Goal: Task Accomplishment & Management: Complete application form

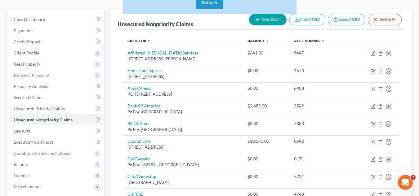
click at [265, 19] on button "New Claim" at bounding box center [267, 19] width 37 height 11
select select "2"
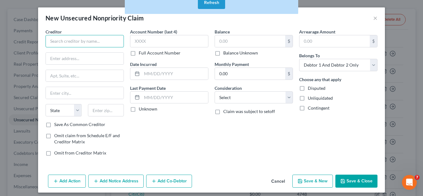
click at [107, 39] on input "text" at bounding box center [85, 41] width 78 height 12
type input "GANJ"
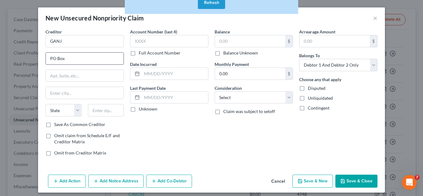
click at [109, 55] on input "PO Box" at bounding box center [85, 59] width 78 height 12
type input "PO Box 51071"
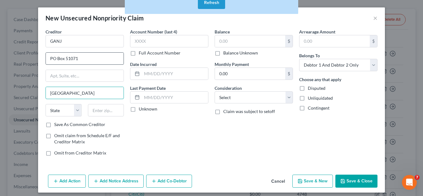
type input "Newark"
select select "33"
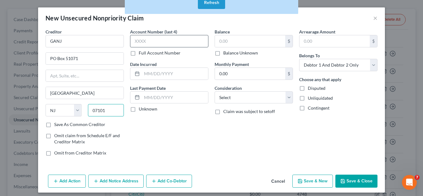
type input "07101"
click at [185, 46] on input "text" at bounding box center [169, 41] width 78 height 12
click at [185, 46] on input "1335" at bounding box center [169, 41] width 78 height 12
drag, startPoint x: 185, startPoint y: 46, endPoint x: 177, endPoint y: 45, distance: 7.6
click at [177, 45] on input "1335" at bounding box center [169, 41] width 78 height 12
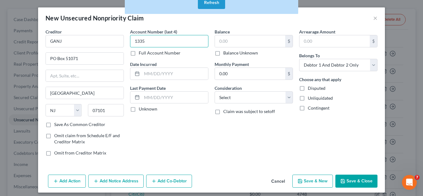
click at [177, 45] on input "1335" at bounding box center [169, 41] width 78 height 12
type input "1"
type input "5716"
click at [248, 37] on input "text" at bounding box center [250, 41] width 70 height 12
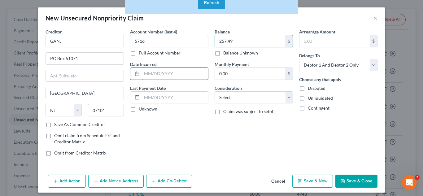
type input "257.49"
click at [185, 71] on input "text" at bounding box center [175, 74] width 66 height 12
type input "07/11/2025"
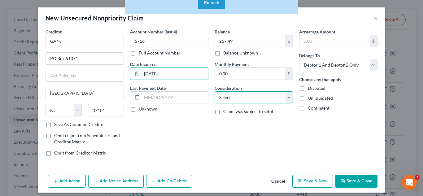
click at [286, 91] on select "Select Cable / Satellite Services Collection Agency Credit Card Debt Debt Couns…" at bounding box center [254, 97] width 78 height 12
select select "9"
click at [215, 91] on select "Select Cable / Satellite Services Collection Agency Credit Card Debt Debt Couns…" at bounding box center [254, 97] width 78 height 12
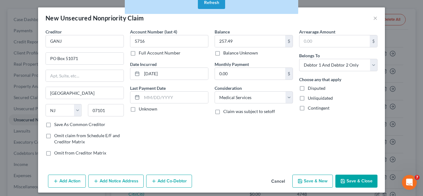
click at [349, 179] on button "Save & Close" at bounding box center [357, 181] width 42 height 13
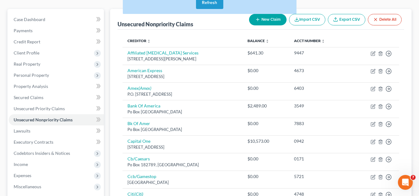
click at [256, 22] on icon "button" at bounding box center [257, 19] width 5 height 5
select select "2"
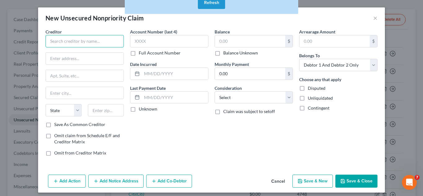
click at [77, 39] on input "text" at bounding box center [85, 41] width 78 height 12
type input "The [GEOGRAPHIC_DATA]"
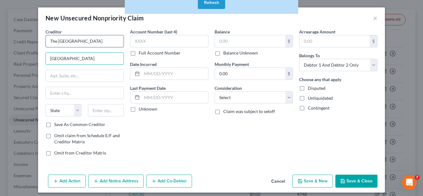
type input "4 Valley Health Plaza"
type input "p"
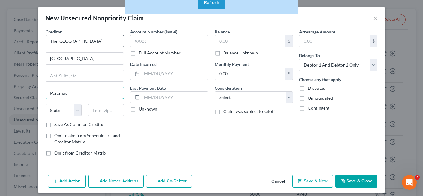
type input "Paramus"
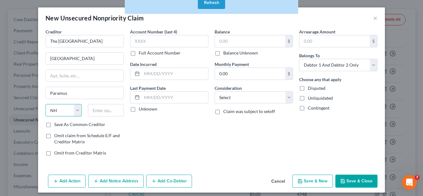
click at [61, 109] on select "State [US_STATE] AK AR AZ CA CO CT DE DC [GEOGRAPHIC_DATA] [GEOGRAPHIC_DATA] GU…" at bounding box center [64, 110] width 36 height 12
select select "33"
click at [46, 104] on select "State [US_STATE] AK AR AZ CA CO CT DE DC [GEOGRAPHIC_DATA] [GEOGRAPHIC_DATA] GU…" at bounding box center [64, 110] width 36 height 12
click at [95, 114] on input "text" at bounding box center [106, 110] width 36 height 12
type input "07652"
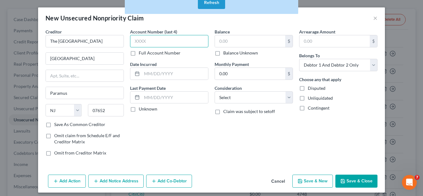
click at [152, 45] on input "text" at bounding box center [169, 41] width 78 height 12
type input "6"
click at [139, 53] on label "Full Account Number" at bounding box center [160, 53] width 42 height 6
click at [141, 53] on input "Full Account Number" at bounding box center [143, 52] width 4 height 4
click at [139, 45] on input "text" at bounding box center [169, 41] width 78 height 12
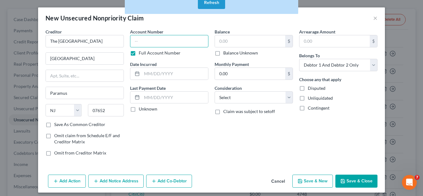
paste input "V"
type input "V012186090"
click at [168, 74] on input "text" at bounding box center [175, 74] width 66 height 12
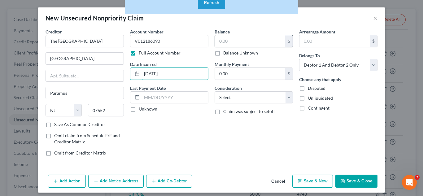
type input "07/10/2025"
click at [248, 39] on input "text" at bounding box center [250, 41] width 70 height 12
type input "2,260"
click at [265, 134] on div "Balance 2,260.00 $ Balance Unknown Balance Undetermined 2,260 $ Balance Unknown…" at bounding box center [254, 95] width 85 height 133
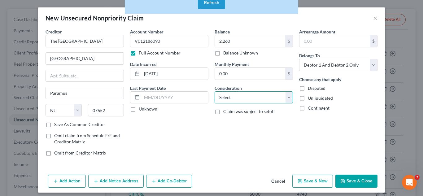
click at [278, 97] on select "Select Cable / Satellite Services Collection Agency Credit Card Debt Debt Couns…" at bounding box center [254, 97] width 78 height 12
select select "9"
click at [215, 91] on select "Select Cable / Satellite Services Collection Agency Credit Card Debt Debt Couns…" at bounding box center [254, 97] width 78 height 12
click at [363, 187] on button "Save & Close" at bounding box center [357, 181] width 42 height 13
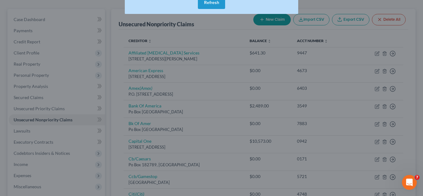
type input "2,260.00"
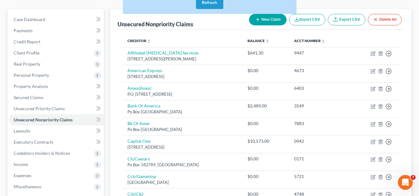
click at [266, 22] on button "New Claim" at bounding box center [267, 19] width 37 height 11
select select "2"
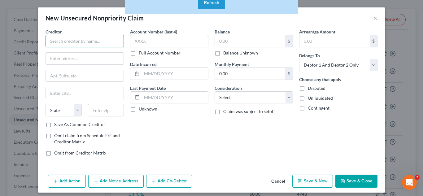
click at [101, 38] on input "text" at bounding box center [85, 41] width 78 height 12
type input "Valley Emergency Room Associates"
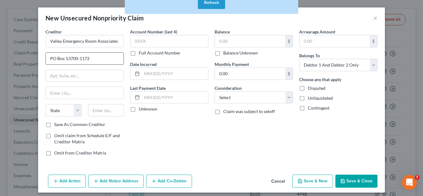
click at [100, 55] on input "PO Box 13700-1172" at bounding box center [85, 59] width 78 height 12
type input "PO Box 13700-1173"
click at [96, 93] on input "text" at bounding box center [85, 93] width 78 height 12
type input "Philadelphia"
select select "39"
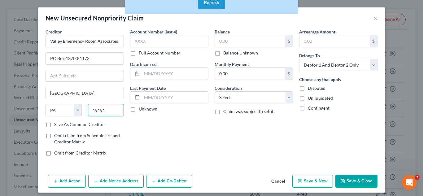
type input "19191"
click at [172, 47] on div "Account Number (last 4) Full Account Number" at bounding box center [169, 43] width 78 height 28
click at [179, 42] on input "text" at bounding box center [169, 41] width 78 height 12
click at [172, 40] on input "text" at bounding box center [169, 41] width 78 height 12
click at [139, 51] on label "Full Account Number" at bounding box center [160, 53] width 42 height 6
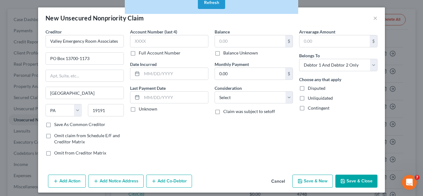
click at [141, 51] on input "Full Account Number" at bounding box center [143, 52] width 4 height 4
click at [145, 42] on input "text" at bounding box center [169, 41] width 78 height 12
type input "8141446080"
click at [166, 71] on input "text" at bounding box center [175, 74] width 66 height 12
click at [279, 42] on input "text" at bounding box center [250, 41] width 70 height 12
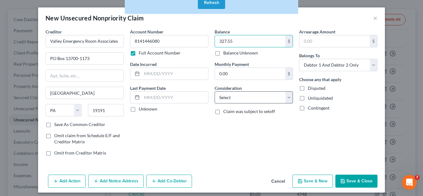
type input "327.55"
click at [258, 100] on select "Select Cable / Satellite Services Collection Agency Credit Card Debt Debt Couns…" at bounding box center [254, 97] width 78 height 12
select select "9"
click at [215, 91] on select "Select Cable / Satellite Services Collection Agency Credit Card Debt Debt Couns…" at bounding box center [254, 97] width 78 height 12
click at [358, 184] on button "Save & Close" at bounding box center [357, 181] width 42 height 13
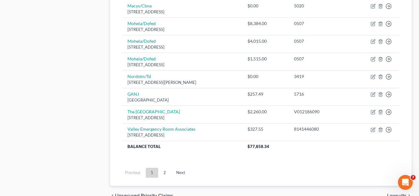
scroll to position [540, 0]
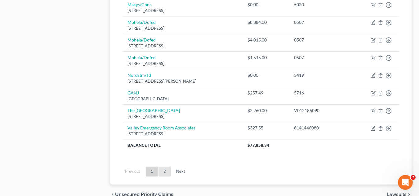
click at [162, 170] on link "2" at bounding box center [164, 172] width 12 height 10
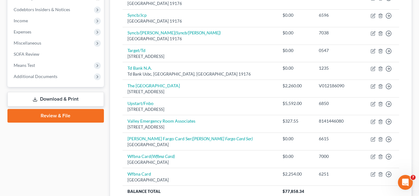
scroll to position [272, 0]
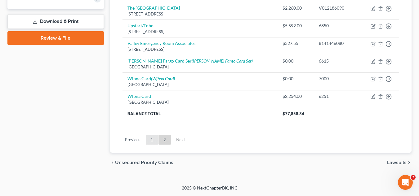
click at [156, 138] on link "1" at bounding box center [152, 140] width 12 height 10
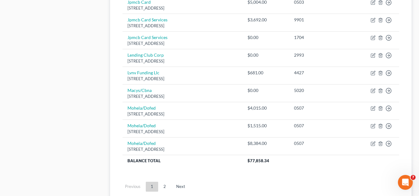
scroll to position [475, 0]
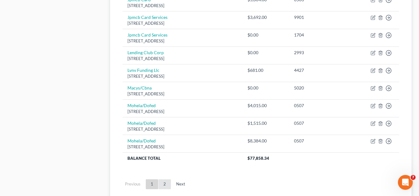
click at [164, 182] on link "2" at bounding box center [164, 184] width 12 height 10
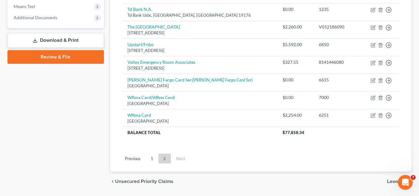
scroll to position [256, 0]
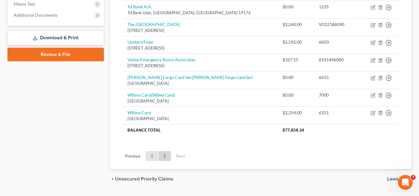
click at [152, 156] on link "1" at bounding box center [152, 156] width 12 height 10
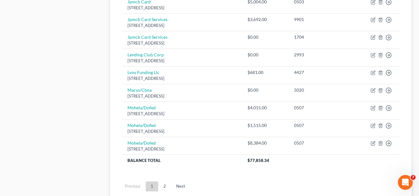
scroll to position [481, 0]
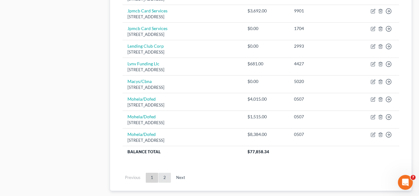
click at [167, 178] on link "2" at bounding box center [164, 178] width 12 height 10
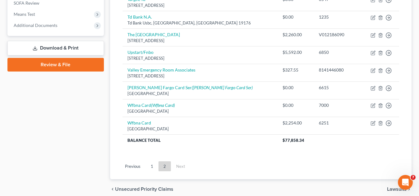
scroll to position [272, 0]
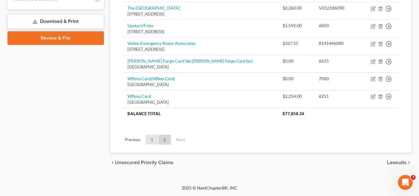
click at [152, 144] on ul "Previous 1 2 Next" at bounding box center [260, 140] width 286 height 16
click at [152, 144] on link "1" at bounding box center [152, 140] width 12 height 10
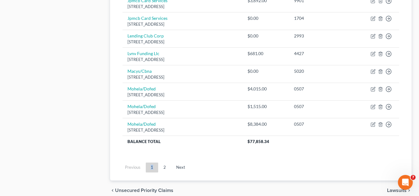
scroll to position [501, 0]
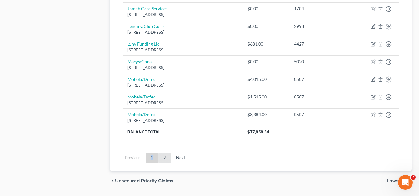
click at [166, 157] on link "2" at bounding box center [164, 158] width 12 height 10
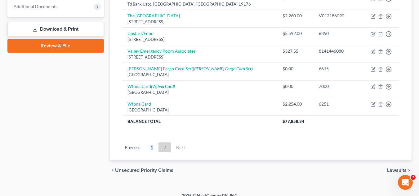
scroll to position [272, 0]
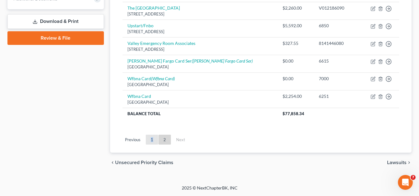
click at [154, 138] on link "1" at bounding box center [152, 140] width 12 height 10
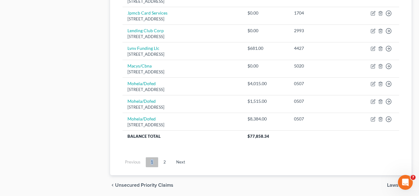
scroll to position [508, 0]
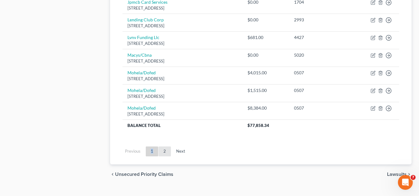
click at [162, 155] on link "2" at bounding box center [164, 152] width 12 height 10
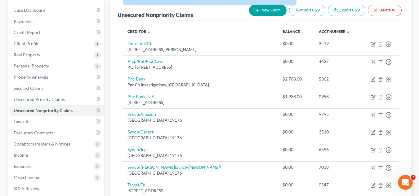
scroll to position [49, 0]
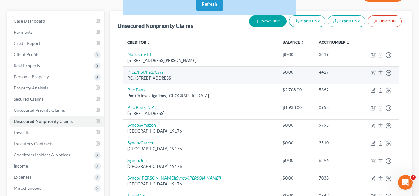
click at [190, 80] on div "P.O. [STREET_ADDRESS]" at bounding box center [199, 78] width 145 height 6
click at [154, 70] on link "Pfcp/Fbt/Fa2/Cws" at bounding box center [145, 71] width 36 height 5
select select "35"
select select "2"
select select "0"
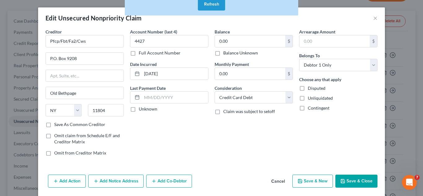
click at [276, 182] on button "Cancel" at bounding box center [278, 181] width 24 height 12
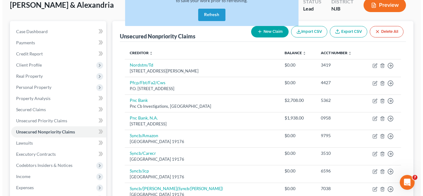
scroll to position [0, 0]
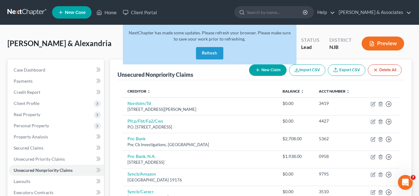
click at [262, 71] on button "New Claim" at bounding box center [267, 69] width 37 height 11
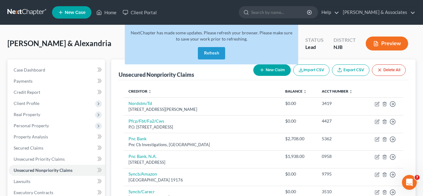
select select "2"
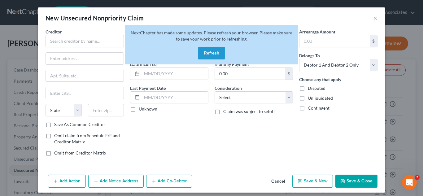
click at [220, 55] on button "Refresh" at bounding box center [211, 53] width 27 height 12
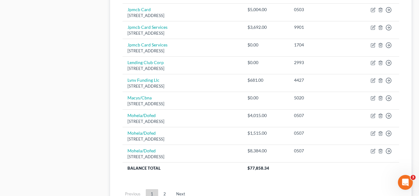
scroll to position [519, 0]
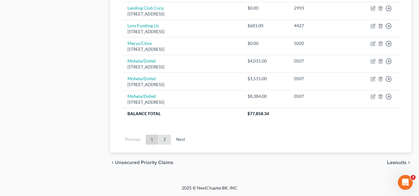
click at [169, 137] on link "2" at bounding box center [164, 140] width 12 height 10
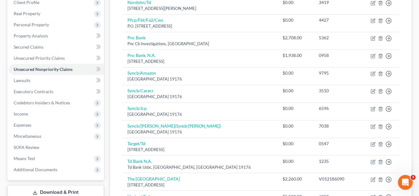
scroll to position [37, 0]
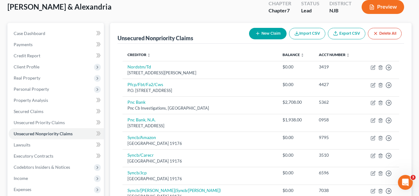
click at [269, 35] on button "New Claim" at bounding box center [267, 33] width 37 height 11
select select "2"
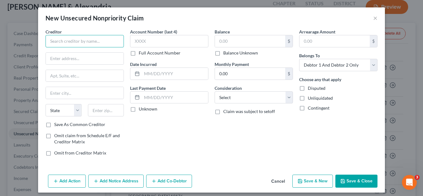
click at [101, 44] on input "text" at bounding box center [85, 41] width 78 height 12
type input "First National Bank of Omaha"
click at [156, 41] on input "text" at bounding box center [169, 41] width 78 height 12
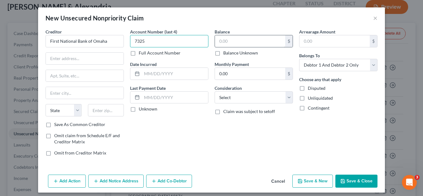
type input "7325"
click at [233, 40] on input "text" at bounding box center [250, 41] width 70 height 12
type input "8,508.73"
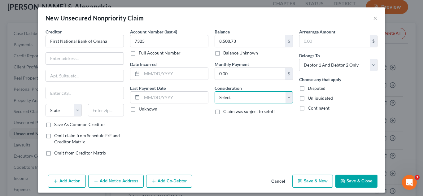
click at [225, 93] on select "Select Cable / Satellite Services Collection Agency Credit Card Debt Debt Couns…" at bounding box center [254, 97] width 78 height 12
select select "2"
click at [215, 91] on select "Select Cable / Satellite Services Collection Agency Credit Card Debt Debt Couns…" at bounding box center [254, 97] width 78 height 12
click at [356, 178] on button "Save & Close" at bounding box center [357, 181] width 42 height 13
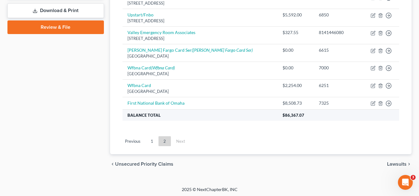
scroll to position [284, 0]
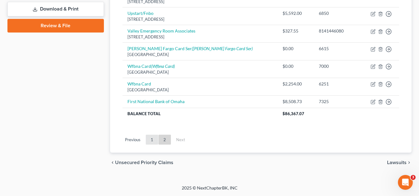
click at [147, 144] on link "1" at bounding box center [152, 140] width 12 height 10
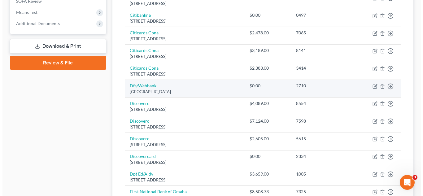
scroll to position [341, 0]
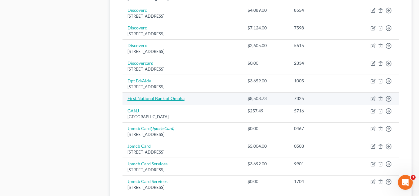
click at [167, 99] on link "First National Bank of Omaha" at bounding box center [155, 98] width 57 height 5
select select "2"
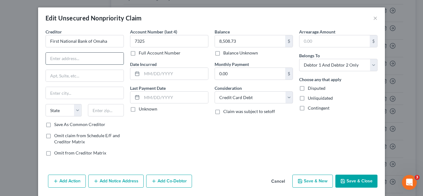
click at [90, 60] on input "text" at bounding box center [85, 59] width 78 height 12
type input "PO Box 3128"
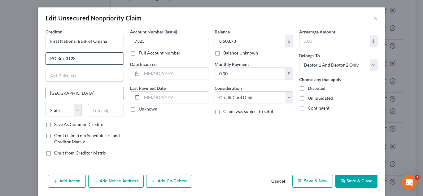
type input "[GEOGRAPHIC_DATA]"
select select "30"
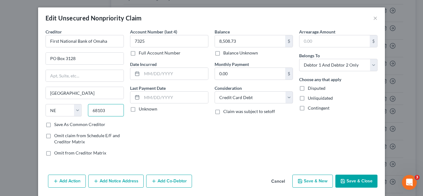
type input "68103"
click at [122, 180] on button "Add Notice Address" at bounding box center [115, 181] width 55 height 13
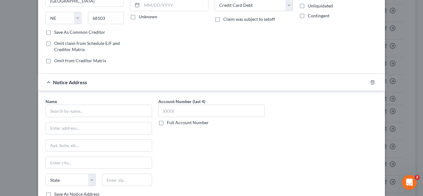
scroll to position [93, 0]
drag, startPoint x: 120, startPoint y: 118, endPoint x: 121, endPoint y: 115, distance: 3.5
click at [121, 115] on div "Name * State [US_STATE] AK AR AZ CA CO CT DE DC [GEOGRAPHIC_DATA] [GEOGRAPHIC_D…" at bounding box center [99, 147] width 107 height 99
click at [121, 115] on input "text" at bounding box center [99, 110] width 107 height 12
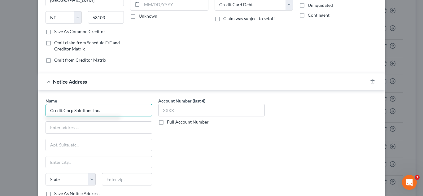
type input "Credit Corp Solutions Inc."
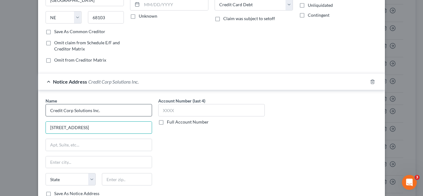
type input "[STREET_ADDRESS]"
click at [106, 155] on div "Name * Credit Corp Solutions Inc. [STREET_ADDRESS][GEOGRAPHIC_DATA][US_STATE] C…" at bounding box center [99, 147] width 107 height 99
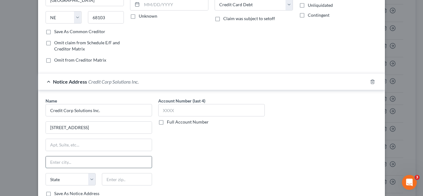
click at [107, 159] on input "text" at bounding box center [99, 162] width 106 height 12
type input "[PERSON_NAME]"
select select "46"
type input "84020"
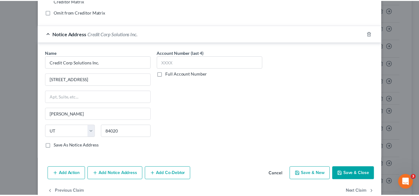
scroll to position [143, 0]
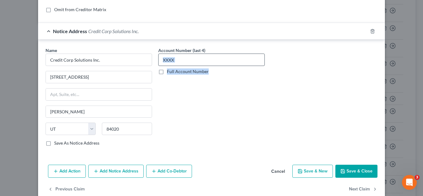
drag, startPoint x: 236, startPoint y: 67, endPoint x: 238, endPoint y: 64, distance: 3.2
click at [238, 64] on div "Account Number (last 4) Full Account Number" at bounding box center [211, 61] width 107 height 28
click at [238, 64] on input "text" at bounding box center [211, 60] width 107 height 12
click at [167, 75] on label "Full Account Number" at bounding box center [188, 71] width 42 height 6
click at [169, 73] on input "Full Account Number" at bounding box center [171, 70] width 4 height 4
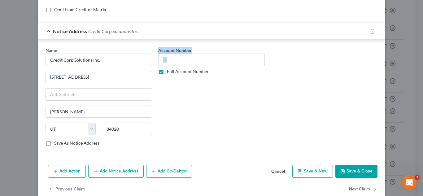
click at [167, 69] on label "Full Account Number" at bounding box center [188, 71] width 42 height 6
click at [171, 64] on input "text" at bounding box center [211, 60] width 107 height 12
type input "DT33168668"
click at [354, 166] on button "Save & Close" at bounding box center [357, 171] width 42 height 13
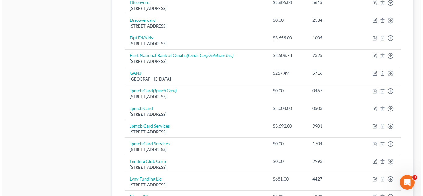
scroll to position [385, 0]
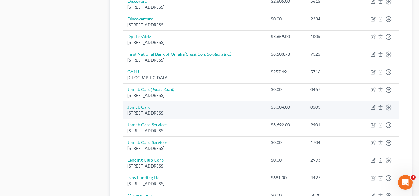
click at [234, 107] on td "Jpmcb Card [STREET_ADDRESS]" at bounding box center [193, 110] width 143 height 18
click at [144, 106] on link "Jpmcb Card" at bounding box center [138, 106] width 23 height 5
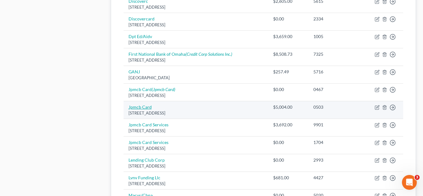
select select "7"
select select "2"
select select "0"
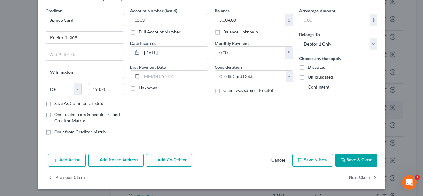
scroll to position [22, 0]
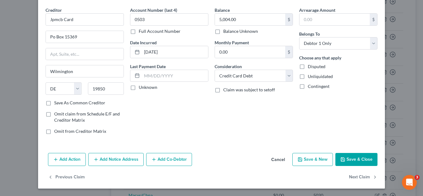
click at [117, 161] on button "Add Notice Address" at bounding box center [115, 159] width 55 height 13
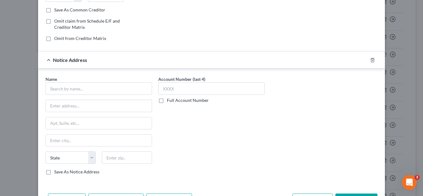
scroll to position [115, 0]
click at [138, 89] on input "text" at bounding box center [99, 88] width 107 height 12
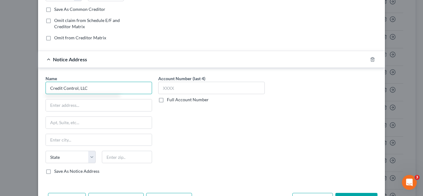
type input "Credit Control, LLC"
type input "[STREET_ADDRESS]"
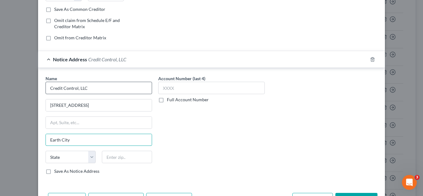
type input "Earth City"
select select "26"
type input "63045"
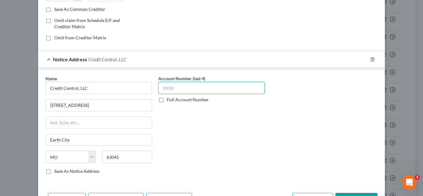
click at [219, 84] on input "text" at bounding box center [211, 88] width 107 height 12
click at [167, 99] on label "Full Account Number" at bounding box center [188, 100] width 42 height 6
click at [169, 99] on input "Full Account Number" at bounding box center [171, 99] width 4 height 4
click at [174, 88] on input "text" at bounding box center [211, 88] width 107 height 12
type input "81412178"
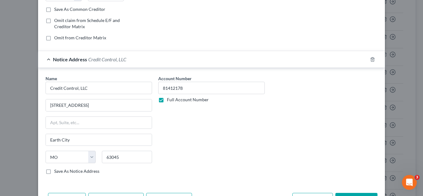
scroll to position [155, 0]
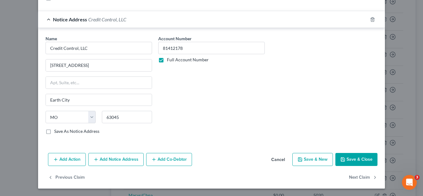
click at [359, 158] on button "Save & Close" at bounding box center [357, 159] width 42 height 13
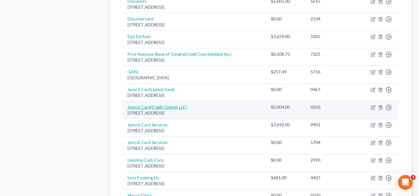
click at [179, 106] on icon "(Credit Control, LLC)" at bounding box center [169, 106] width 36 height 5
select select "7"
select select "2"
select select "0"
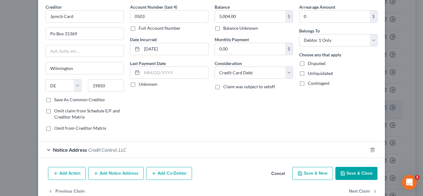
scroll to position [39, 0]
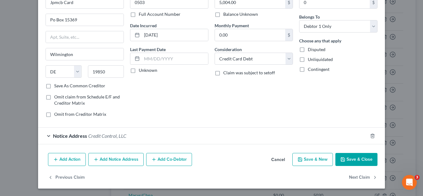
click at [172, 137] on div "Notice Address Credit Control, LLC" at bounding box center [203, 136] width 330 height 16
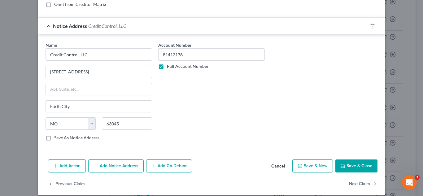
scroll to position [150, 0]
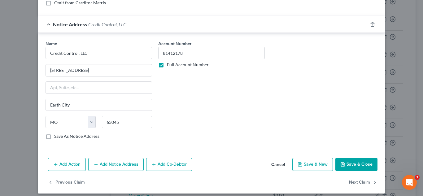
click at [87, 137] on label "Save As Notice Address" at bounding box center [76, 136] width 45 height 6
click at [61, 137] on input "Save As Notice Address" at bounding box center [59, 135] width 4 height 4
click at [366, 166] on button "Save & Close" at bounding box center [357, 164] width 42 height 13
checkbox input "false"
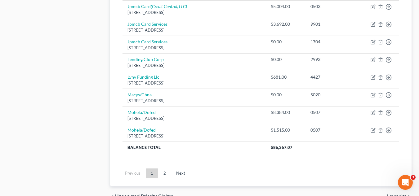
scroll to position [489, 0]
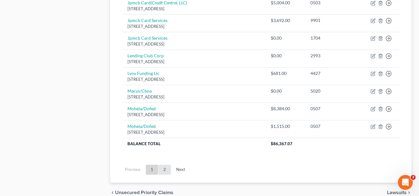
click at [161, 167] on link "2" at bounding box center [164, 170] width 12 height 10
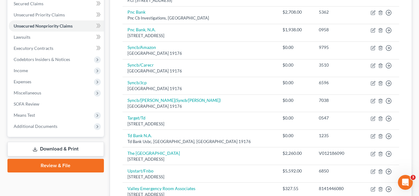
scroll to position [290, 0]
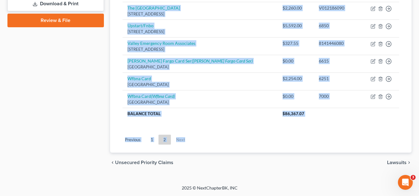
drag, startPoint x: 418, startPoint y: 141, endPoint x: 421, endPoint y: 131, distance: 9.8
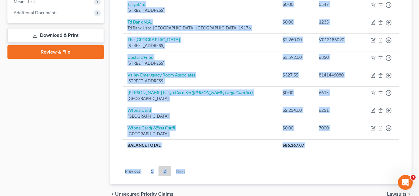
scroll to position [269, 0]
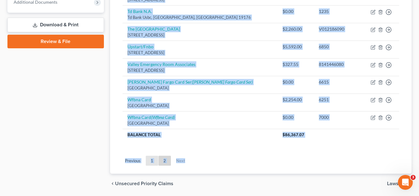
click at [154, 164] on link "1" at bounding box center [152, 161] width 12 height 10
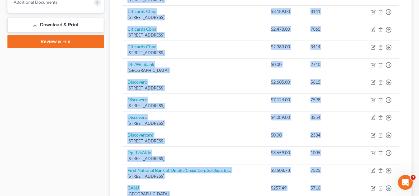
click at [413, 75] on div "Unsecured Nonpriority Claims New Claim Import CSV Export CSV Delete All Credito…" at bounding box center [260, 107] width 307 height 632
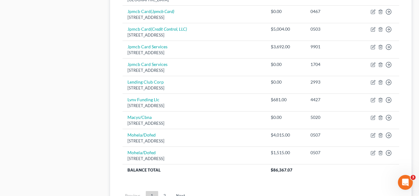
scroll to position [466, 0]
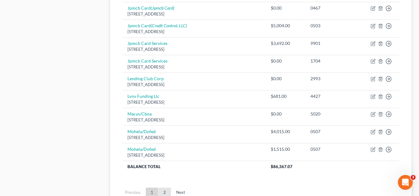
click at [165, 188] on link "2" at bounding box center [164, 193] width 12 height 10
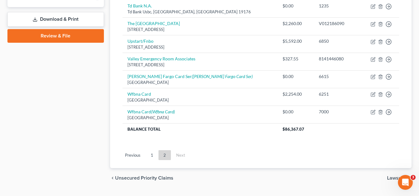
scroll to position [278, 0]
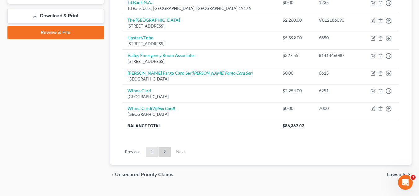
click at [151, 151] on link "1" at bounding box center [152, 152] width 12 height 10
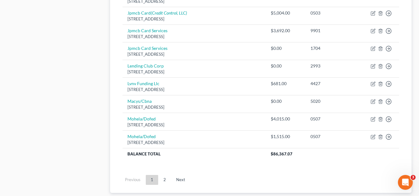
scroll to position [482, 0]
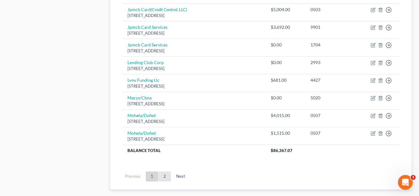
click at [165, 172] on link "2" at bounding box center [164, 177] width 12 height 10
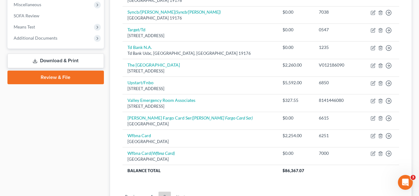
scroll to position [290, 0]
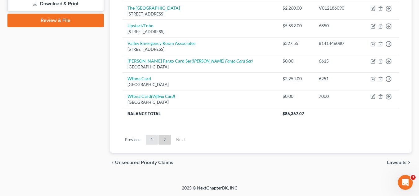
click at [147, 141] on link "1" at bounding box center [152, 140] width 12 height 10
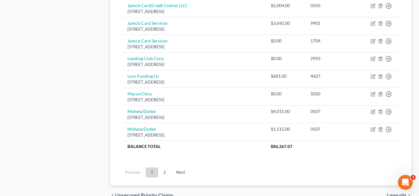
scroll to position [489, 0]
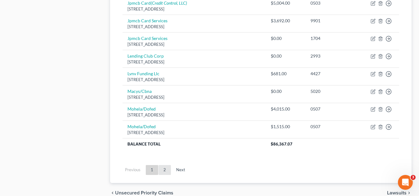
click at [169, 170] on link "2" at bounding box center [164, 170] width 12 height 10
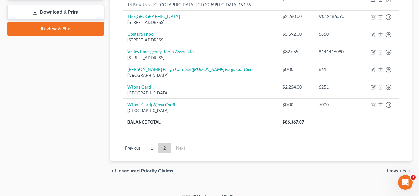
scroll to position [290, 0]
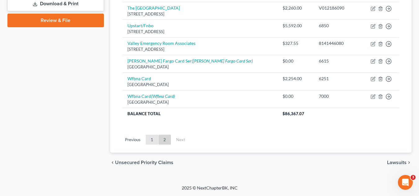
click at [154, 135] on link "1" at bounding box center [152, 140] width 12 height 10
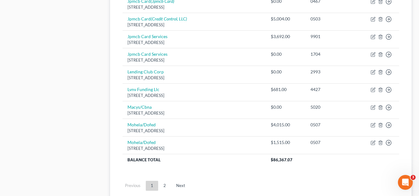
scroll to position [485, 0]
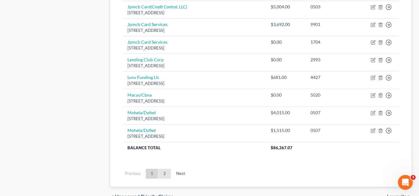
click at [164, 174] on link "2" at bounding box center [164, 174] width 12 height 10
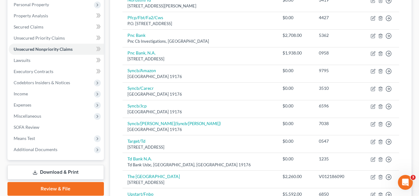
scroll to position [28, 0]
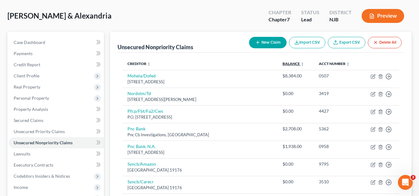
click at [300, 65] on icon "unfold_more" at bounding box center [302, 64] width 4 height 4
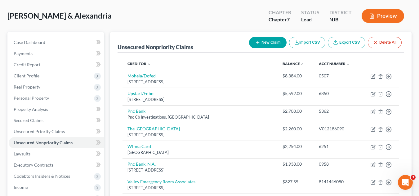
drag, startPoint x: 418, startPoint y: 62, endPoint x: 418, endPoint y: 65, distance: 3.1
drag, startPoint x: 418, startPoint y: 67, endPoint x: 417, endPoint y: 75, distance: 8.1
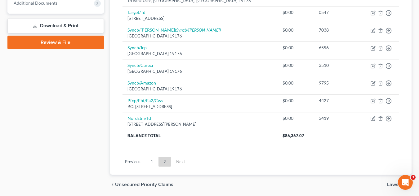
scroll to position [271, 0]
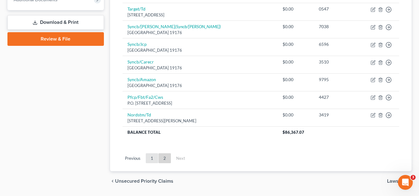
click at [148, 161] on link "1" at bounding box center [152, 158] width 12 height 10
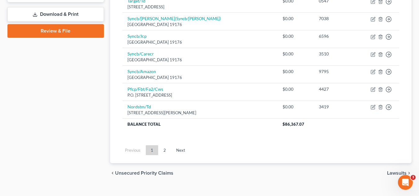
scroll to position [290, 0]
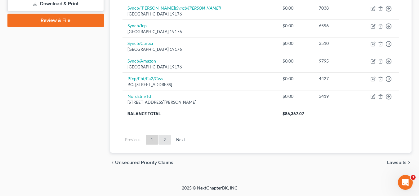
click at [163, 139] on link "2" at bounding box center [164, 140] width 12 height 10
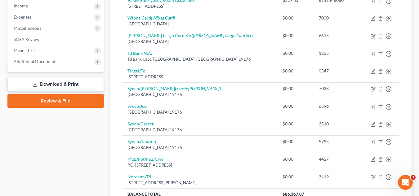
scroll to position [289, 0]
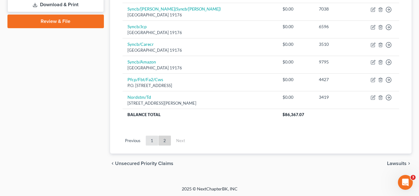
click at [152, 145] on link "1" at bounding box center [152, 141] width 12 height 10
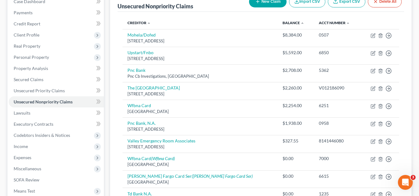
scroll to position [67, 0]
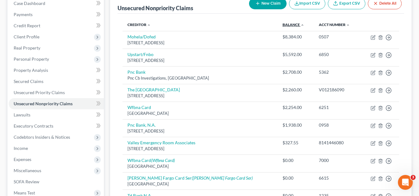
click at [282, 25] on link "Balance expand_more expand_less unfold_more" at bounding box center [293, 24] width 22 height 5
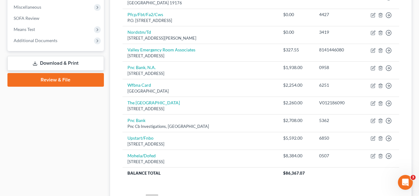
scroll to position [246, 0]
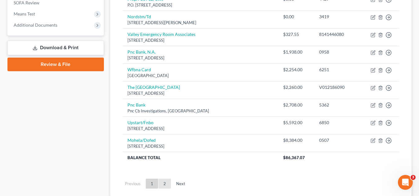
click at [164, 182] on link "2" at bounding box center [164, 184] width 12 height 10
click at [164, 183] on link "2" at bounding box center [164, 184] width 12 height 10
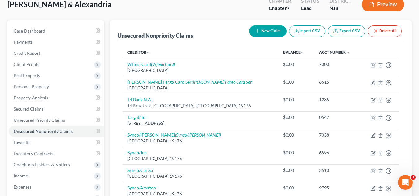
scroll to position [0, 0]
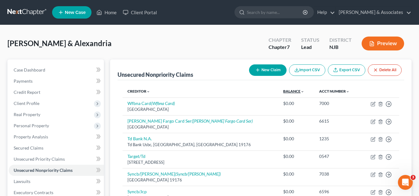
click at [283, 90] on link "Balance expand_more expand_less unfold_more" at bounding box center [293, 91] width 21 height 5
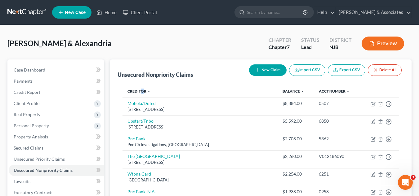
drag, startPoint x: 140, startPoint y: 95, endPoint x: 143, endPoint y: 93, distance: 3.4
click at [143, 93] on th "Creditor expand_more expand_less unfold_more" at bounding box center [199, 91] width 155 height 12
click at [143, 93] on link "Creditor expand_more expand_less unfold_more" at bounding box center [138, 91] width 23 height 5
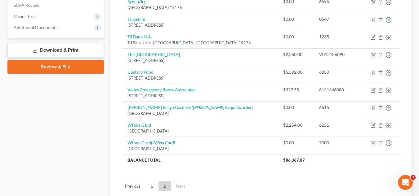
scroll to position [260, 0]
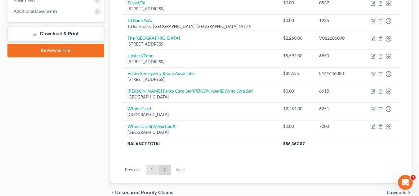
click at [154, 174] on link "1" at bounding box center [152, 170] width 12 height 10
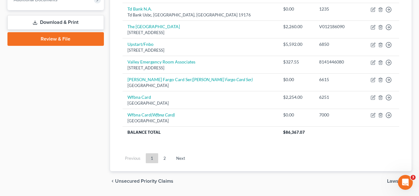
scroll to position [272, 0]
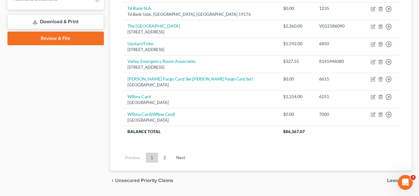
click at [134, 182] on span "Unsecured Priority Claims" at bounding box center [144, 180] width 58 height 5
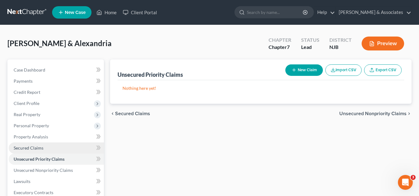
click at [40, 150] on span "Secured Claims" at bounding box center [29, 147] width 30 height 5
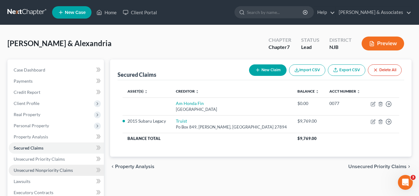
click at [45, 169] on span "Unsecured Nonpriority Claims" at bounding box center [43, 170] width 59 height 5
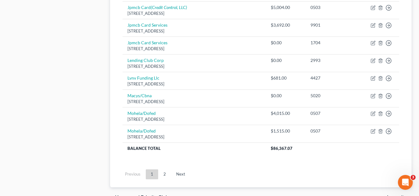
scroll to position [491, 0]
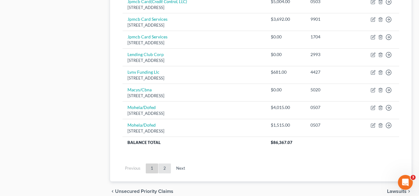
click at [161, 170] on link "2" at bounding box center [164, 169] width 12 height 10
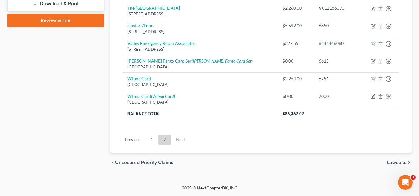
scroll to position [284, 0]
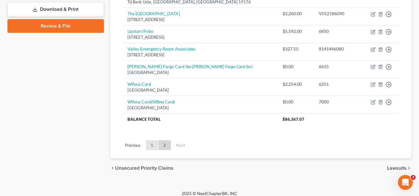
click at [154, 149] on link "1" at bounding box center [152, 145] width 12 height 10
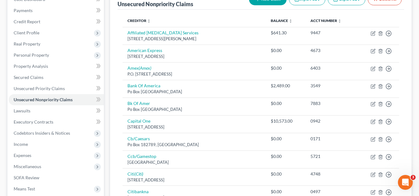
scroll to position [0, 0]
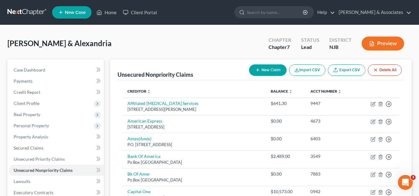
click at [262, 70] on button "New Claim" at bounding box center [267, 69] width 37 height 11
select select "2"
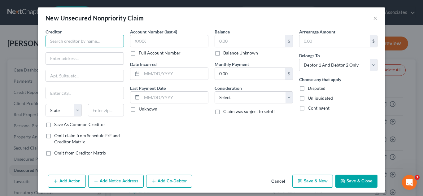
click at [98, 43] on input "text" at bounding box center [85, 41] width 78 height 12
type input "C"
click at [284, 181] on button "Cancel" at bounding box center [278, 181] width 24 height 12
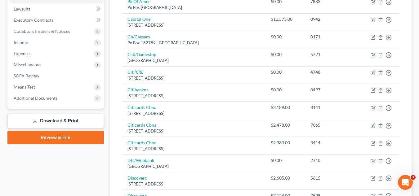
scroll to position [174, 0]
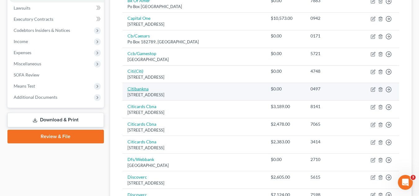
click at [142, 90] on link "Citibankna" at bounding box center [137, 88] width 21 height 5
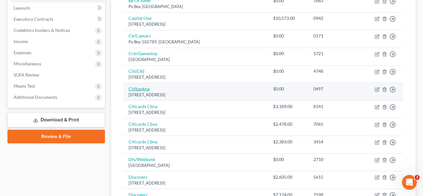
select select "43"
select select "2"
select select "0"
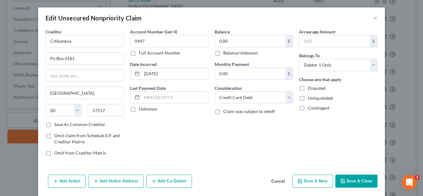
click at [280, 178] on button "Cancel" at bounding box center [278, 181] width 24 height 12
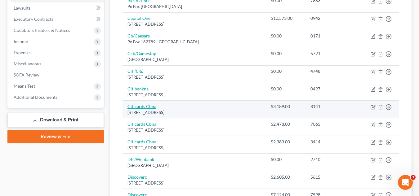
click at [146, 105] on link "Citicards Cbna" at bounding box center [141, 106] width 29 height 5
select select "43"
select select "2"
select select "1"
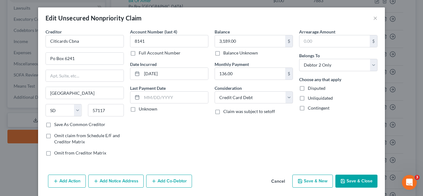
click at [54, 127] on label "Save As Common Creditor" at bounding box center [79, 124] width 51 height 6
click at [57, 125] on input "Save As Common Creditor" at bounding box center [59, 123] width 4 height 4
click at [342, 178] on button "Save & Close" at bounding box center [357, 181] width 42 height 13
checkbox input "false"
type input "0"
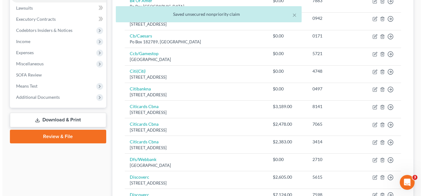
scroll to position [2, 0]
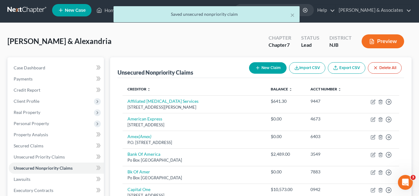
click at [264, 65] on button "New Claim" at bounding box center [267, 67] width 37 height 11
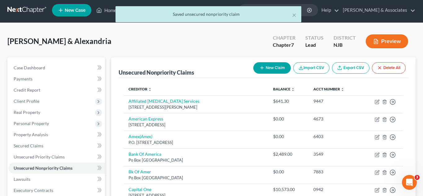
select select "2"
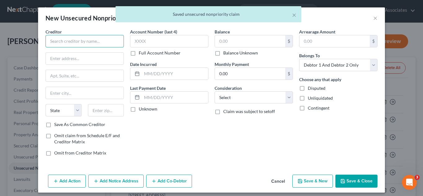
click at [111, 36] on input "text" at bounding box center [85, 41] width 78 height 12
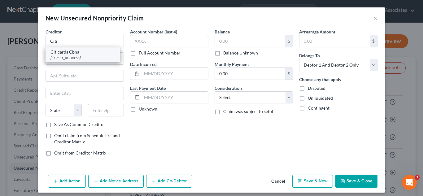
click at [85, 58] on div "[STREET_ADDRESS]" at bounding box center [83, 57] width 64 height 5
type input "Citicards Cbna"
type input "Po Box 6241"
type input "[GEOGRAPHIC_DATA]"
select select "43"
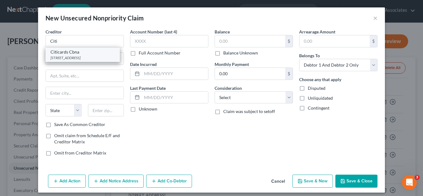
type input "57117"
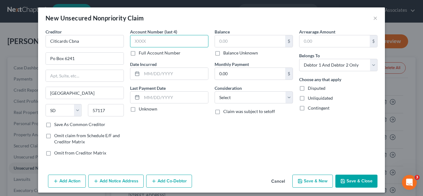
click at [146, 41] on input "text" at bounding box center [169, 41] width 78 height 12
type input "4007"
click at [239, 44] on input "text" at bounding box center [250, 41] width 70 height 12
type input "5,477.32"
click at [99, 179] on button "Add Notice Address" at bounding box center [115, 181] width 55 height 13
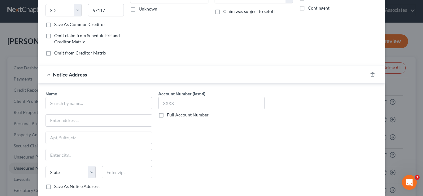
scroll to position [101, 0]
click at [99, 103] on input "text" at bounding box center [99, 102] width 107 height 12
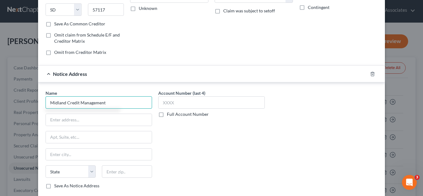
type input "Midland Credit Management"
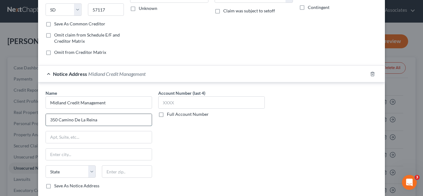
type input "350 Camino De La Reina"
type input "Suite 100"
select select "42"
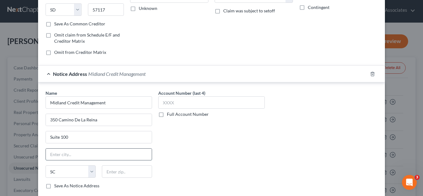
click at [110, 155] on input "text" at bounding box center [99, 155] width 106 height 12
type input "[GEOGRAPHIC_DATA]"
select select "4"
type input "92108"
drag, startPoint x: 418, startPoint y: 110, endPoint x: 414, endPoint y: 130, distance: 20.9
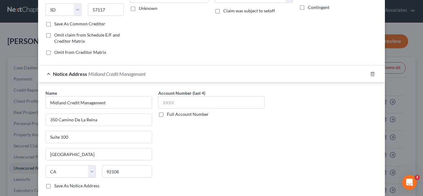
click at [414, 130] on div "New Unsecured Nonpriority Claim × Creditor * Citicards Cbna Po Box 6241 [GEOGRA…" at bounding box center [211, 98] width 423 height 196
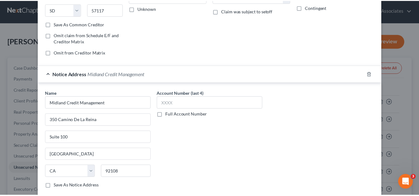
scroll to position [138, 0]
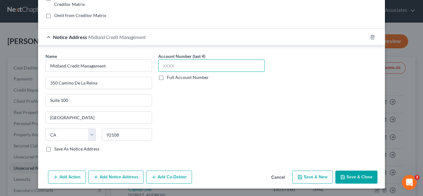
click at [235, 67] on input "text" at bounding box center [211, 65] width 107 height 12
type input "0460"
click at [338, 175] on button "Save & Close" at bounding box center [357, 177] width 42 height 13
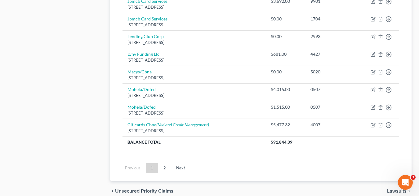
scroll to position [510, 0]
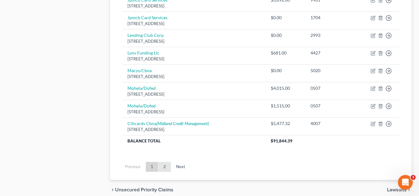
click at [164, 165] on link "2" at bounding box center [164, 167] width 12 height 10
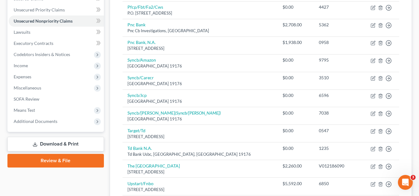
scroll to position [303, 0]
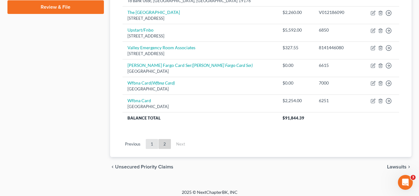
click at [155, 144] on link "1" at bounding box center [152, 144] width 12 height 10
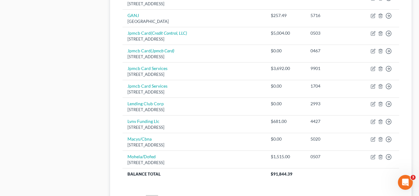
scroll to position [466, 0]
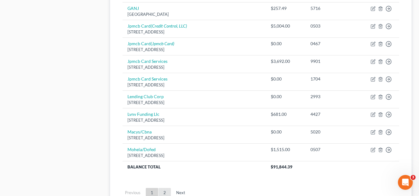
click at [161, 191] on link "2" at bounding box center [164, 193] width 12 height 10
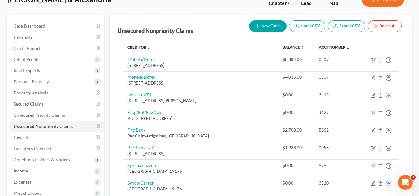
scroll to position [38, 0]
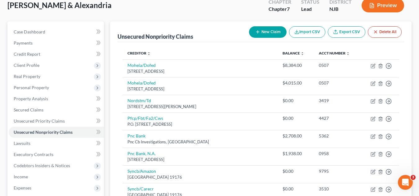
click at [250, 29] on button "New Claim" at bounding box center [267, 31] width 37 height 11
select select "2"
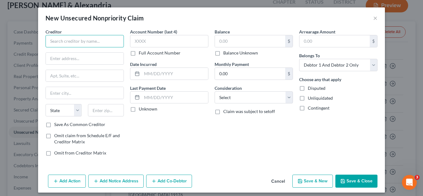
click at [111, 42] on input "text" at bounding box center [85, 41] width 78 height 12
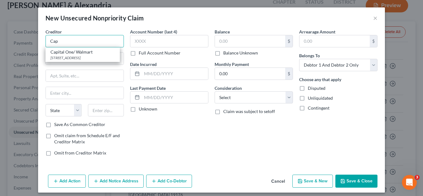
type input "Cap"
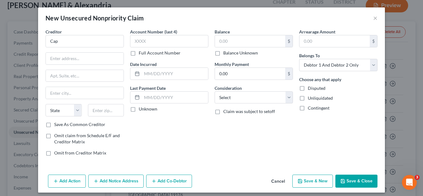
click at [275, 179] on button "Cancel" at bounding box center [278, 181] width 24 height 12
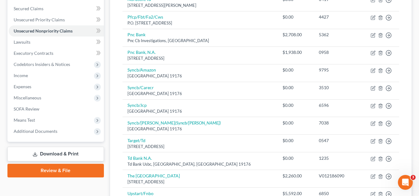
scroll to position [257, 0]
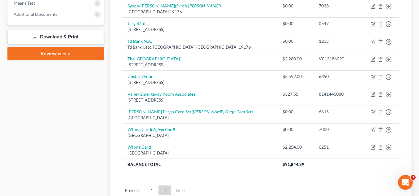
click at [155, 185] on ul "Previous 1 2 Next" at bounding box center [260, 191] width 286 height 16
click at [151, 193] on link "1" at bounding box center [152, 191] width 12 height 10
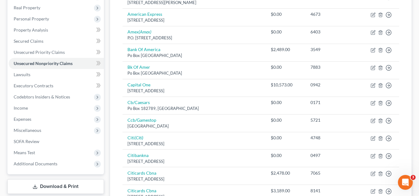
scroll to position [117, 0]
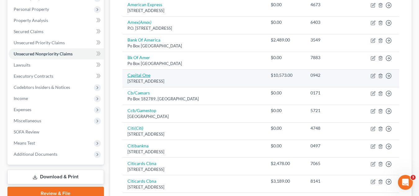
click at [145, 74] on link "Capital One" at bounding box center [138, 75] width 23 height 5
select select "46"
select select "1"
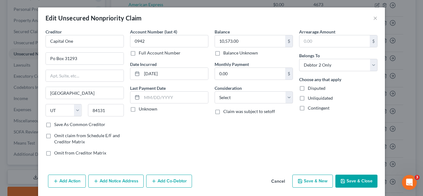
click at [54, 125] on label "Save As Common Creditor" at bounding box center [79, 124] width 51 height 6
click at [57, 125] on input "Save As Common Creditor" at bounding box center [59, 123] width 4 height 4
click at [337, 184] on button "Save & Close" at bounding box center [357, 181] width 42 height 13
checkbox input "false"
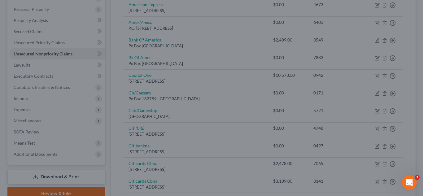
type input "0"
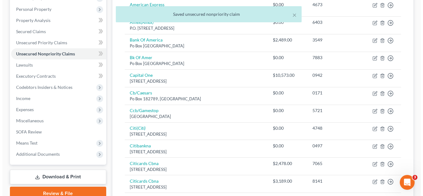
scroll to position [0, 0]
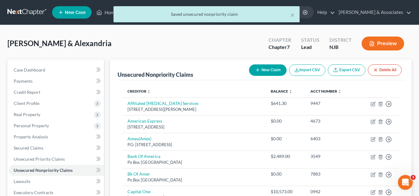
click at [265, 63] on div "New Claim Import CSV Export CSV Delete All" at bounding box center [324, 70] width 157 height 16
click at [263, 66] on button "New Claim" at bounding box center [267, 69] width 37 height 11
select select "2"
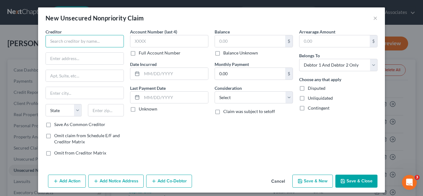
click at [103, 47] on input "text" at bounding box center [85, 41] width 78 height 12
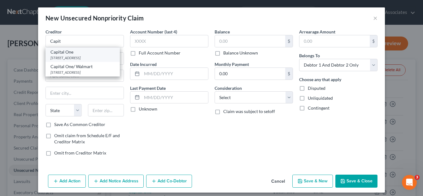
click at [92, 53] on div "Capital One" at bounding box center [83, 52] width 64 height 6
type input "Capital One"
type input "Po Box 31293"
type input "[GEOGRAPHIC_DATA]"
select select "46"
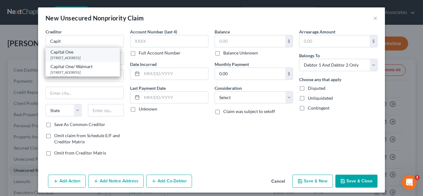
type input "84131"
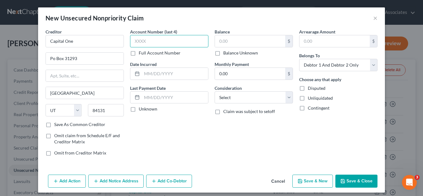
click at [161, 38] on input "text" at bounding box center [169, 41] width 78 height 12
type input "0982"
click at [228, 37] on input "text" at bounding box center [250, 41] width 70 height 12
type input "5,979.26"
click at [122, 175] on button "Add Notice Address" at bounding box center [115, 181] width 55 height 13
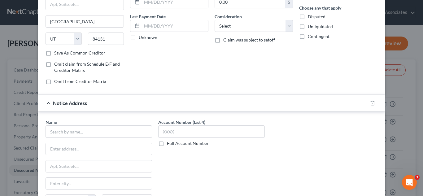
scroll to position [74, 0]
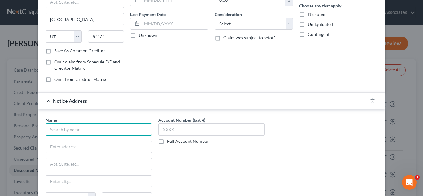
click at [103, 131] on input "text" at bounding box center [99, 129] width 107 height 12
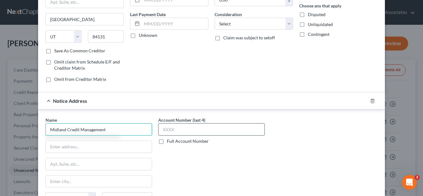
type input "Midland Credit Management"
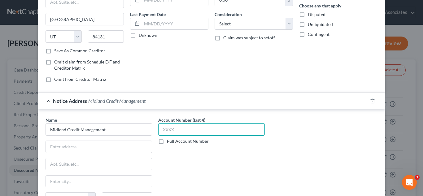
click at [160, 130] on input "text" at bounding box center [211, 129] width 107 height 12
type input "6157"
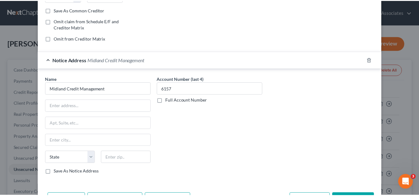
scroll to position [138, 0]
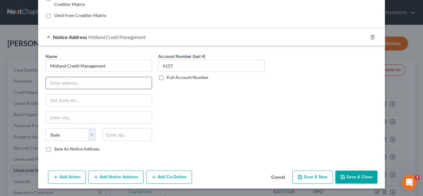
click at [85, 81] on input "text" at bounding box center [99, 83] width 106 height 12
type input "350 Camino De La Reina"
click at [94, 114] on input "text" at bounding box center [99, 118] width 106 height 12
type input "[GEOGRAPHIC_DATA]"
click at [94, 105] on input "text" at bounding box center [99, 101] width 106 height 12
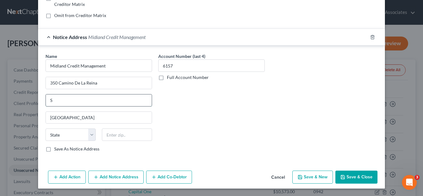
type input "Suite 100"
drag, startPoint x: 69, startPoint y: 144, endPoint x: 77, endPoint y: 134, distance: 13.2
click at [77, 134] on div "State [US_STATE] AK AR AZ CA CO CT DE DC [GEOGRAPHIC_DATA] [GEOGRAPHIC_DATA] GU…" at bounding box center [98, 137] width 113 height 17
click at [77, 134] on select "State [US_STATE] AK AR AZ CA CO CT DE DC [GEOGRAPHIC_DATA] [GEOGRAPHIC_DATA] GU…" at bounding box center [71, 135] width 50 height 12
select select "4"
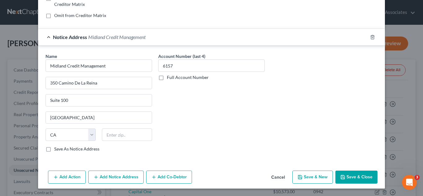
click at [54, 148] on label "Save As Notice Address" at bounding box center [76, 149] width 45 height 6
click at [57, 148] on input "Save As Notice Address" at bounding box center [59, 148] width 4 height 4
checkbox input "true"
click at [102, 134] on input "text" at bounding box center [127, 135] width 50 height 12
type input "92108"
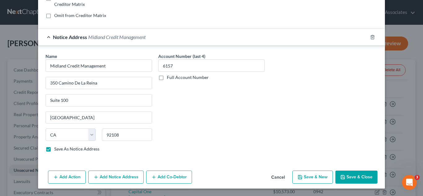
click at [355, 173] on button "Save & Close" at bounding box center [357, 177] width 42 height 13
checkbox input "false"
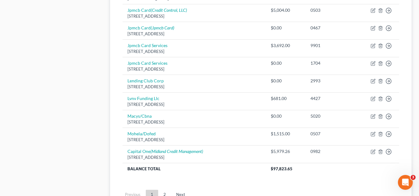
scroll to position [485, 0]
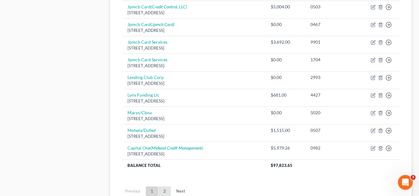
click at [164, 195] on link "2" at bounding box center [164, 192] width 12 height 10
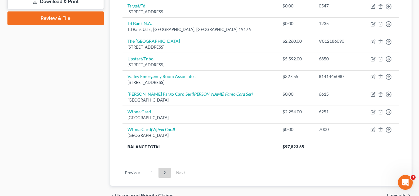
scroll to position [290, 0]
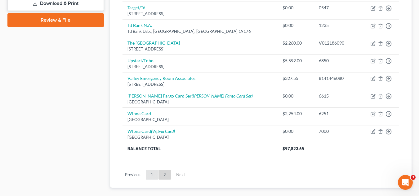
click at [148, 177] on link "1" at bounding box center [152, 175] width 12 height 10
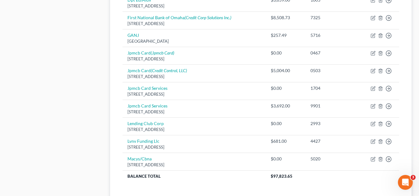
scroll to position [475, 0]
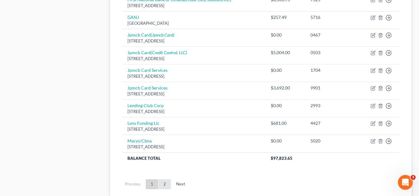
click at [160, 182] on link "2" at bounding box center [164, 184] width 12 height 10
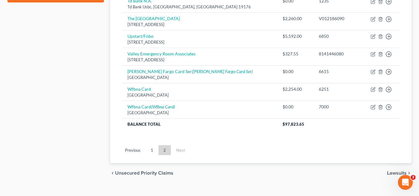
scroll to position [313, 0]
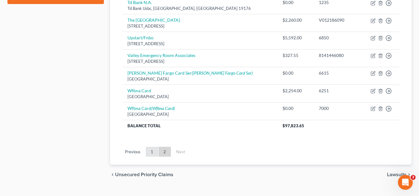
click at [153, 154] on link "1" at bounding box center [152, 152] width 12 height 10
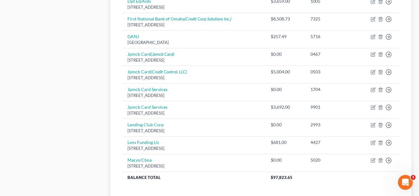
scroll to position [465, 0]
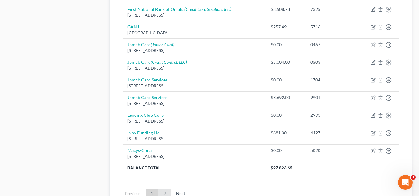
click at [165, 190] on link "2" at bounding box center [164, 194] width 12 height 10
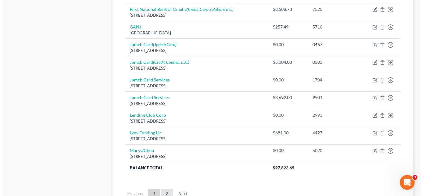
scroll to position [325, 0]
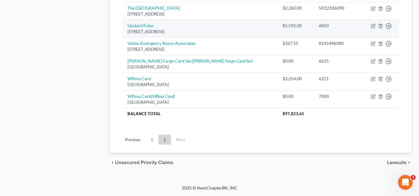
click at [314, 30] on td "6850" at bounding box center [337, 29] width 47 height 18
click at [152, 26] on link "Upstart/Fnbo" at bounding box center [140, 25] width 26 height 5
select select "4"
select select "0"
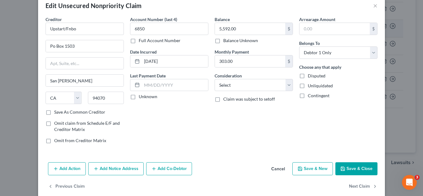
scroll to position [22, 0]
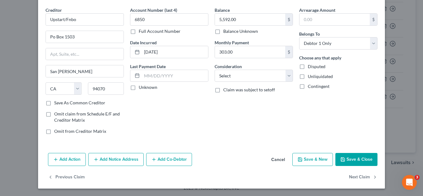
click at [111, 157] on button "Add Notice Address" at bounding box center [115, 159] width 55 height 13
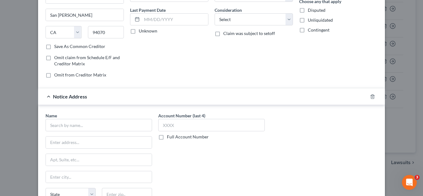
scroll to position [84, 0]
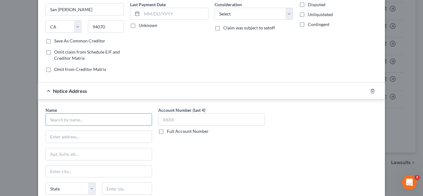
click at [125, 123] on input "text" at bounding box center [99, 119] width 107 height 12
type input "FMA Alliance, Ltd."
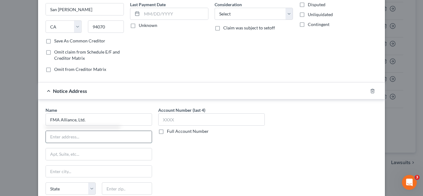
click at [137, 140] on input "text" at bounding box center [99, 137] width 106 height 12
type input "[STREET_ADDRESS][PERSON_NAME]"
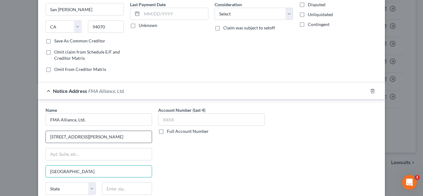
type input "[GEOGRAPHIC_DATA]"
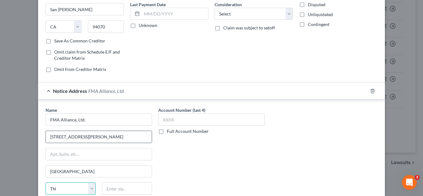
select select "45"
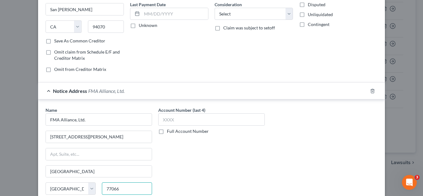
type input "77066"
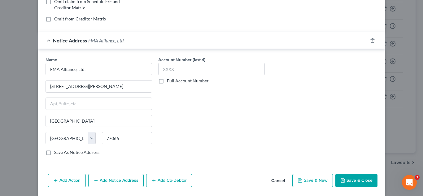
scroll to position [155, 0]
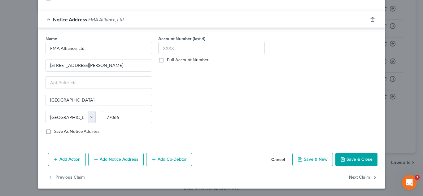
click at [54, 132] on label "Save As Notice Address" at bounding box center [76, 131] width 45 height 6
click at [57, 132] on input "Save As Notice Address" at bounding box center [59, 130] width 4 height 4
checkbox input "true"
click at [171, 48] on input "text" at bounding box center [211, 48] width 107 height 12
type input "5285"
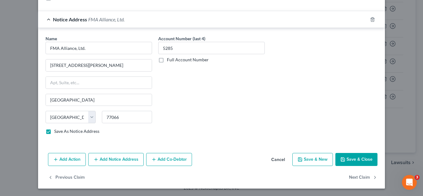
click at [345, 160] on button "Save & Close" at bounding box center [357, 159] width 42 height 13
checkbox input "false"
type input "0"
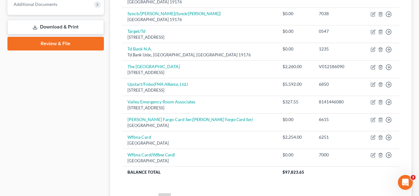
scroll to position [325, 0]
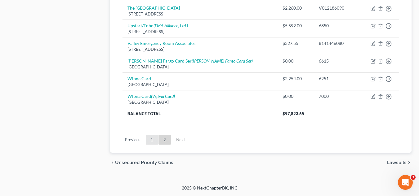
click at [150, 139] on link "1" at bounding box center [152, 140] width 12 height 10
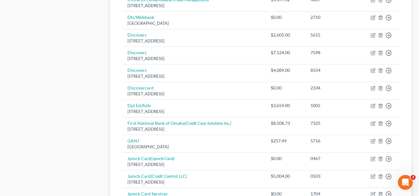
scroll to position [519, 0]
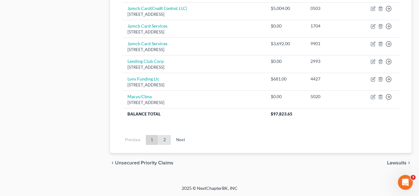
click at [164, 135] on link "2" at bounding box center [164, 140] width 12 height 10
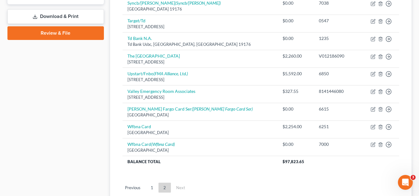
scroll to position [298, 0]
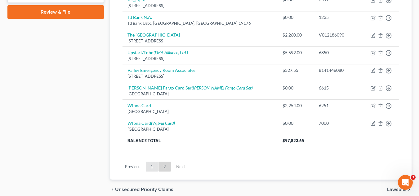
click at [152, 164] on link "1" at bounding box center [152, 167] width 12 height 10
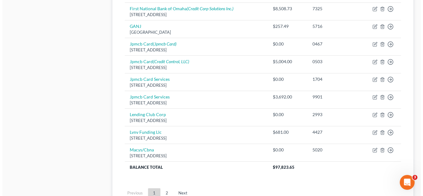
scroll to position [467, 0]
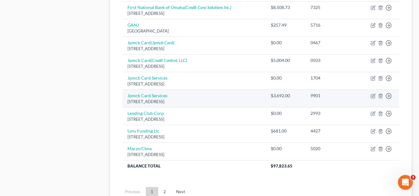
click at [294, 96] on div "$3,692.00" at bounding box center [286, 96] width 30 height 6
click at [160, 94] on link "Jpmcb Card Services" at bounding box center [147, 95] width 40 height 5
select select "7"
select select "1"
select select "0"
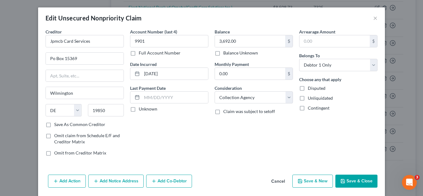
scroll to position [14, 0]
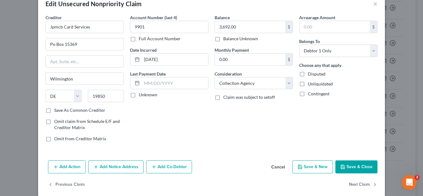
click at [89, 166] on button "Add Notice Address" at bounding box center [115, 167] width 55 height 13
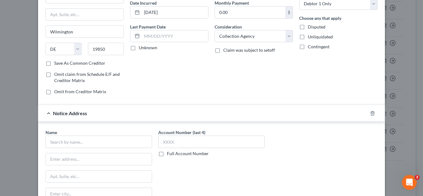
scroll to position [68, 0]
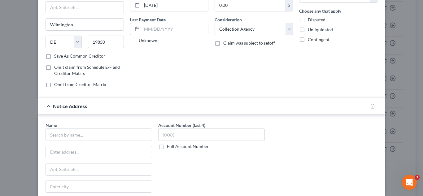
click at [110, 144] on div "Name * State [US_STATE] AK AR AZ CA CO CT DE DC [GEOGRAPHIC_DATA] [GEOGRAPHIC_D…" at bounding box center [99, 171] width 107 height 99
click at [117, 139] on input "text" at bounding box center [99, 135] width 107 height 12
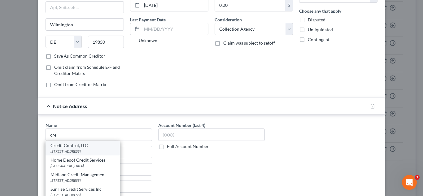
click at [115, 147] on div "Credit Control, LLC" at bounding box center [83, 146] width 64 height 6
type input "Credit Control, LLC"
type input "[STREET_ADDRESS]"
type input "Earth City"
select select "26"
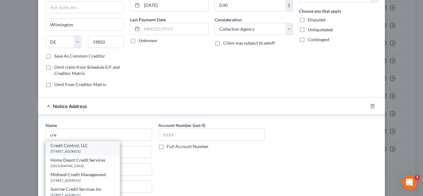
type input "63045"
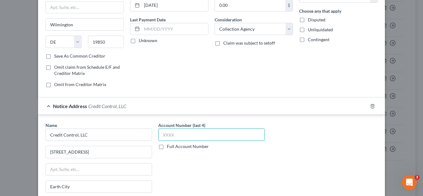
click at [230, 140] on input "text" at bounding box center [211, 135] width 107 height 12
click at [230, 140] on input "2008" at bounding box center [211, 135] width 107 height 12
type input "2085"
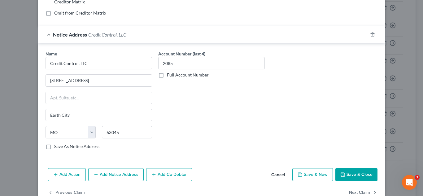
scroll to position [155, 0]
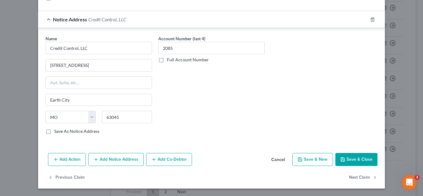
click at [344, 162] on button "Save & Close" at bounding box center [357, 159] width 42 height 13
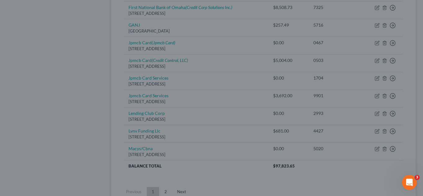
type input "0"
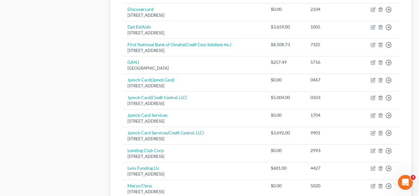
scroll to position [512, 0]
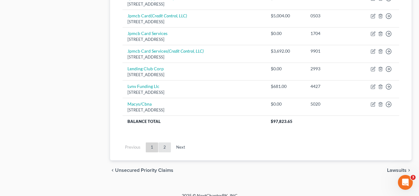
click at [167, 149] on link "2" at bounding box center [164, 148] width 12 height 10
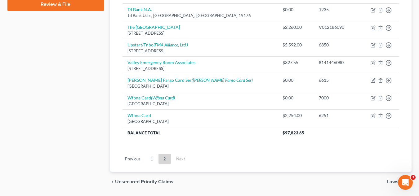
scroll to position [312, 0]
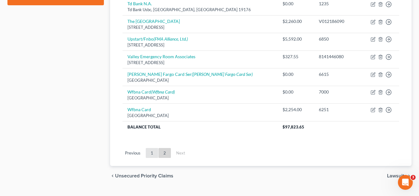
click at [154, 152] on link "1" at bounding box center [152, 153] width 12 height 10
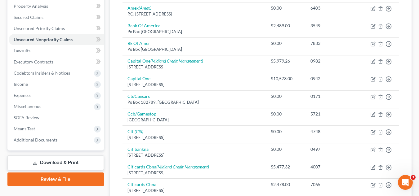
scroll to position [127, 0]
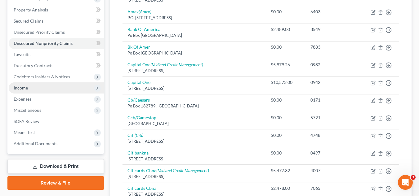
click at [39, 90] on span "Income" at bounding box center [56, 87] width 95 height 11
